Goal: Information Seeking & Learning: Learn about a topic

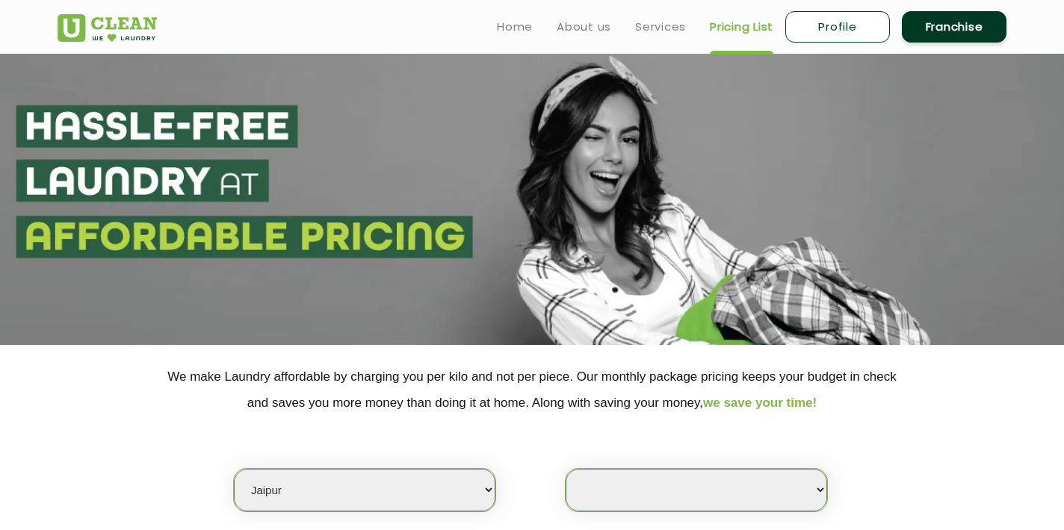
select select "26"
select select
select select "11"
